Goal: Transaction & Acquisition: Purchase product/service

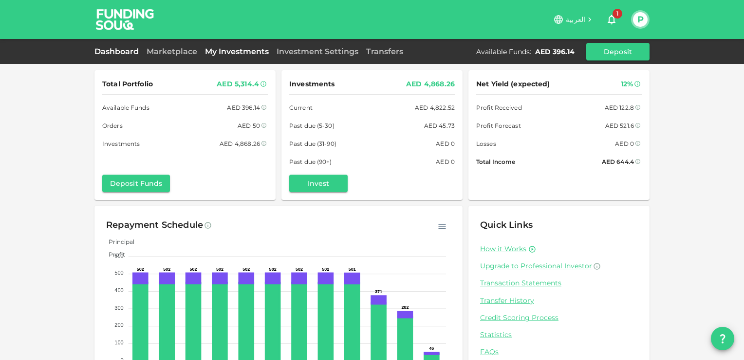
click at [231, 52] on link "My Investments" at bounding box center [237, 51] width 72 height 9
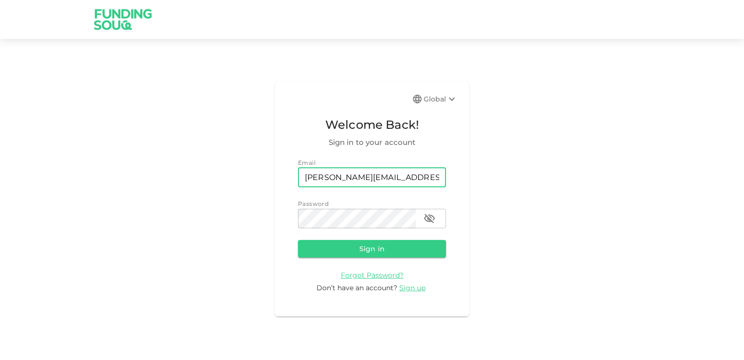
click at [390, 252] on button "Sign in" at bounding box center [372, 249] width 148 height 18
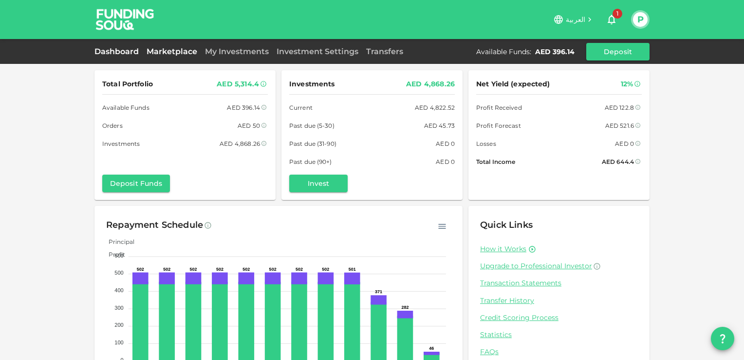
click at [178, 54] on link "Marketplace" at bounding box center [172, 51] width 58 height 9
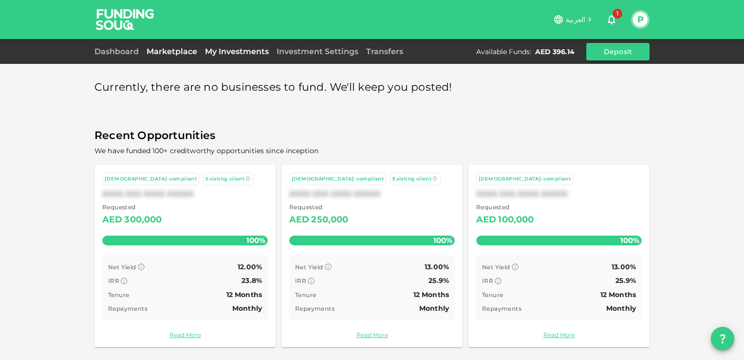
click at [238, 53] on link "My Investments" at bounding box center [237, 51] width 72 height 9
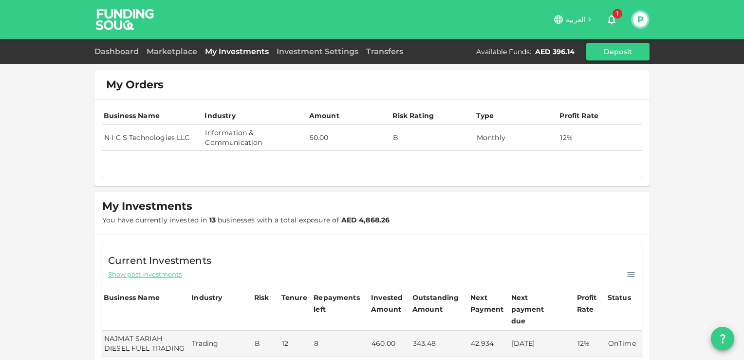
click at [164, 139] on td "N I C S Technologies LLC" at bounding box center [152, 138] width 101 height 26
click at [511, 145] on td "Monthly" at bounding box center [517, 138] width 84 height 26
click at [238, 140] on td "Information & Communication" at bounding box center [255, 138] width 104 height 26
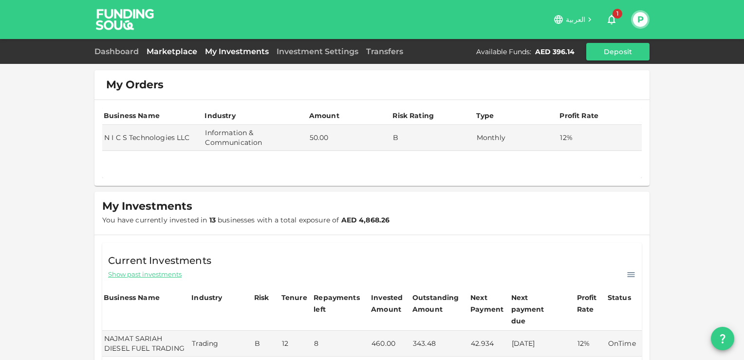
click at [171, 50] on link "Marketplace" at bounding box center [172, 51] width 58 height 9
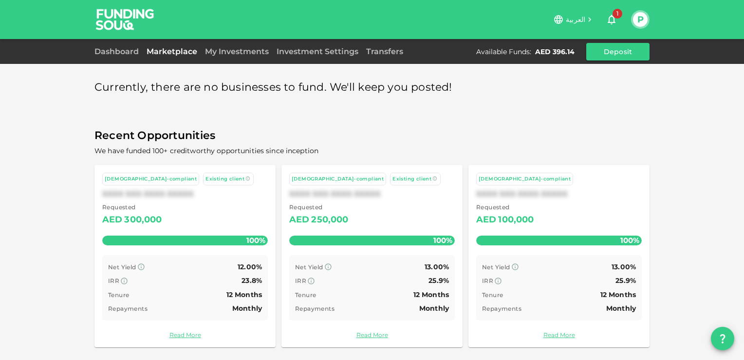
click at [221, 111] on div "Currently, there are no businesses to fund. We'll keep you posted! Recent Oppor…" at bounding box center [372, 212] width 555 height 284
click at [247, 55] on link "My Investments" at bounding box center [237, 51] width 72 height 9
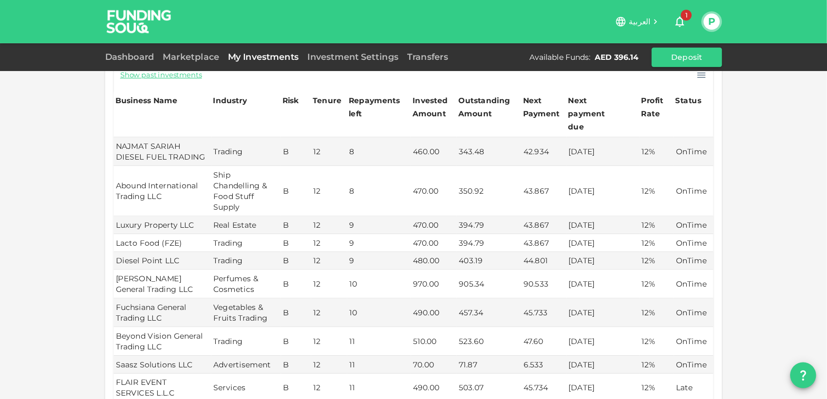
scroll to position [195, 0]
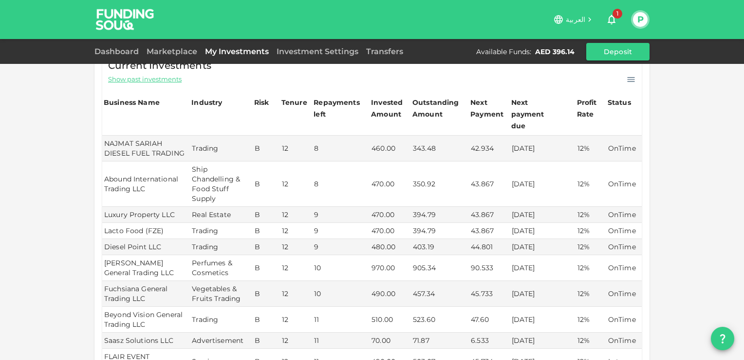
click at [370, 258] on td "970.00" at bounding box center [390, 268] width 41 height 26
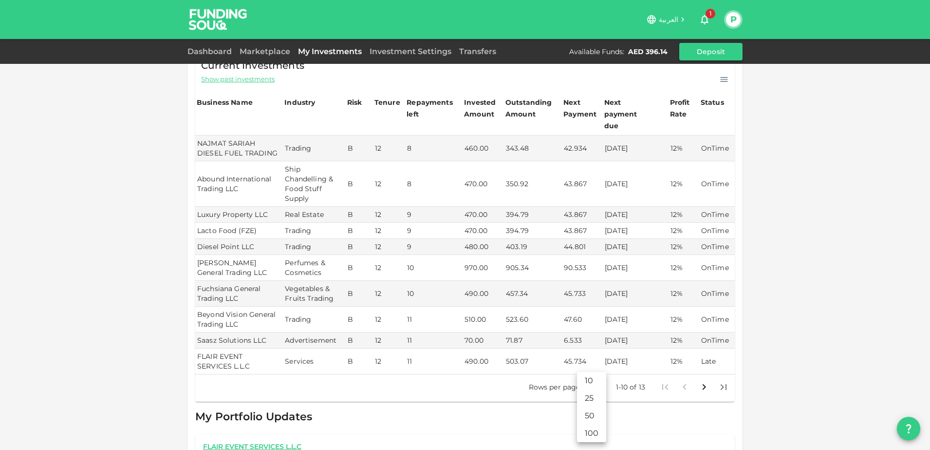
click at [596, 359] on body "العربية 1 P Dashboard Marketplace My Investments Investment Settings Transfers …" at bounding box center [465, 225] width 930 height 450
click at [594, 359] on li "25" at bounding box center [591, 398] width 29 height 18
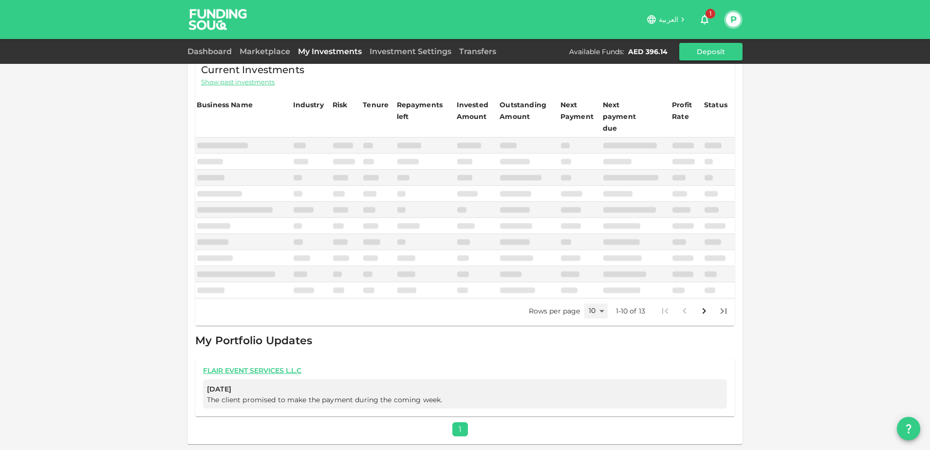
scroll to position [179, 0]
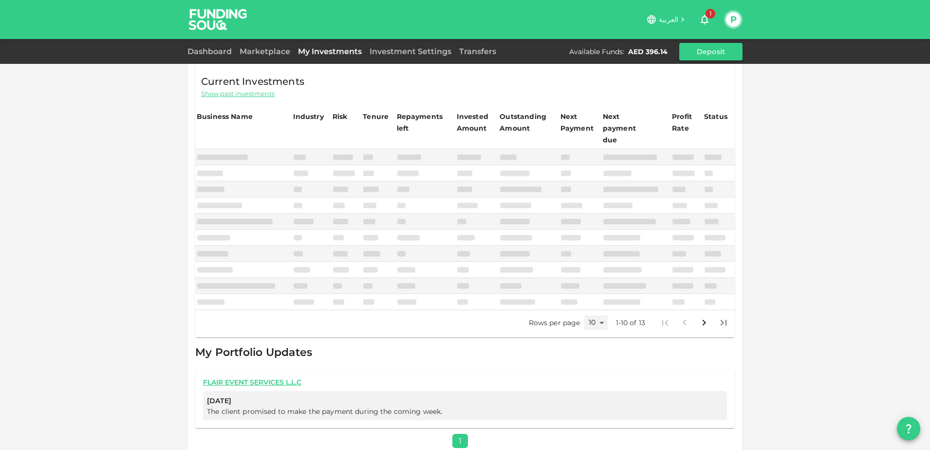
type input "25"
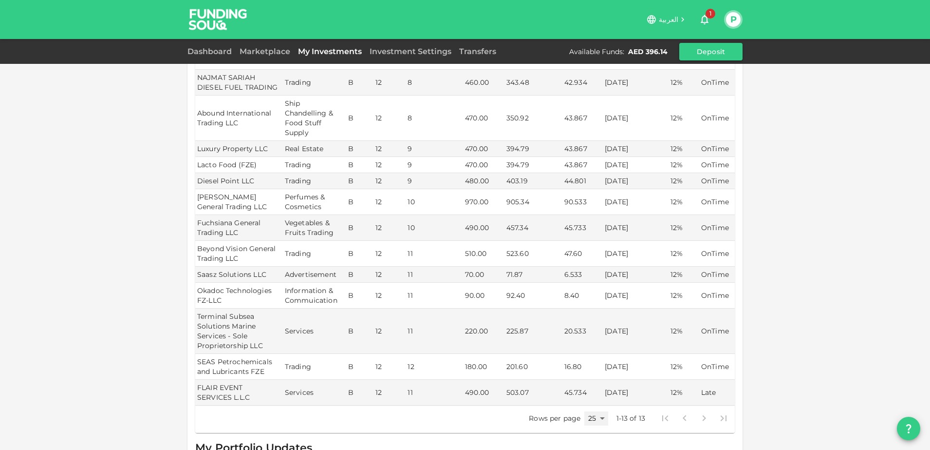
scroll to position [357, 0]
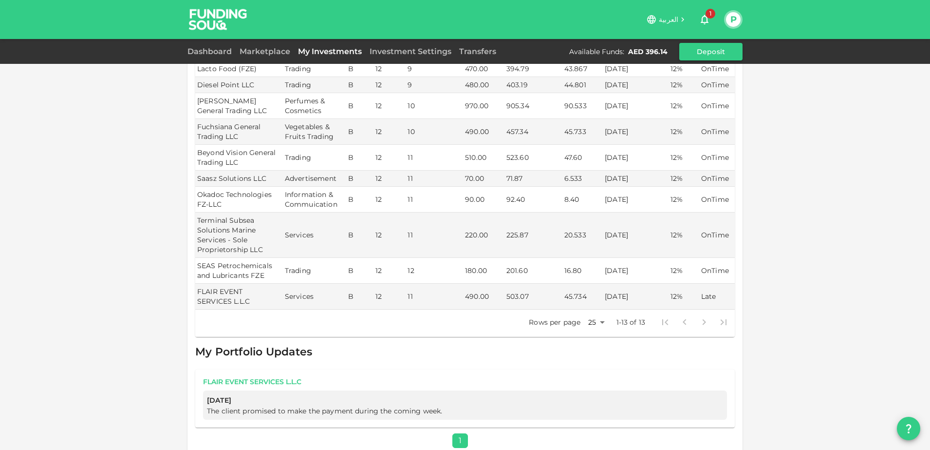
click at [240, 359] on link "FLAIR EVENT SERVICES L.L.C" at bounding box center [465, 381] width 524 height 9
